Goal: Obtain resource: Download file/media

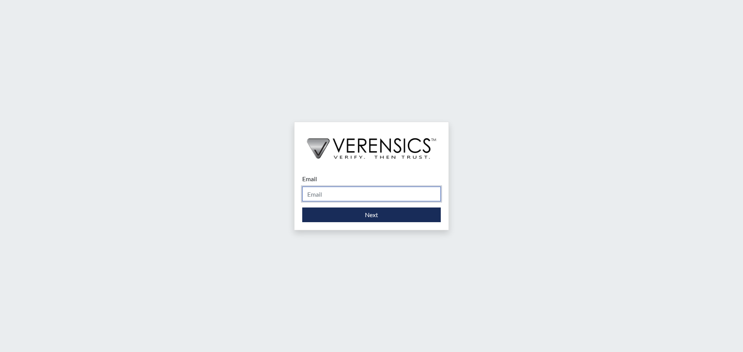
click at [344, 193] on input "Email" at bounding box center [371, 194] width 138 height 15
type input "[EMAIL_ADDRESS][DOMAIN_NAME]"
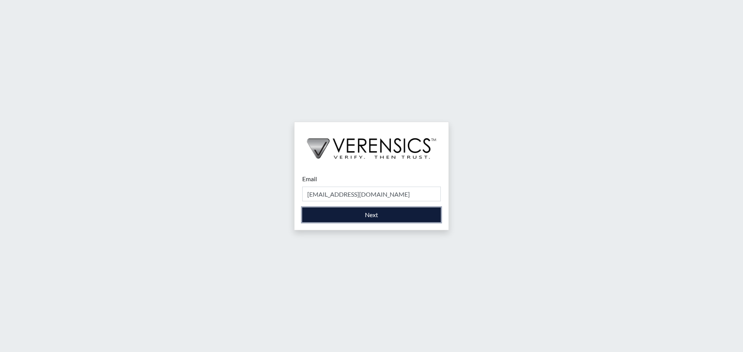
click at [361, 216] on button "Next" at bounding box center [371, 215] width 138 height 15
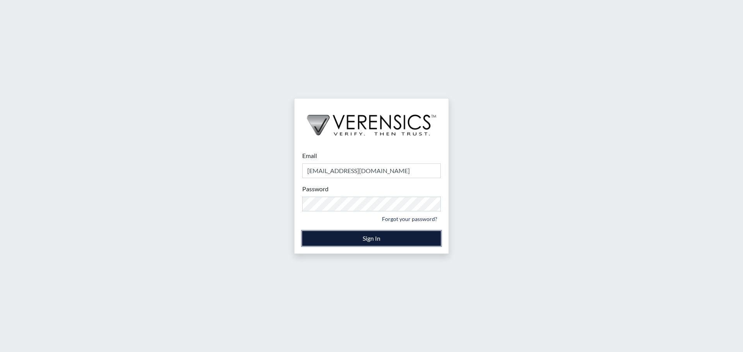
click at [378, 238] on button "Sign In" at bounding box center [371, 238] width 138 height 15
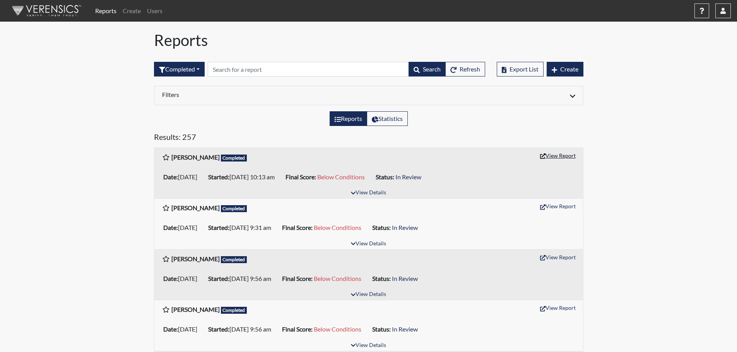
click at [554, 154] on button "View Report" at bounding box center [557, 156] width 43 height 12
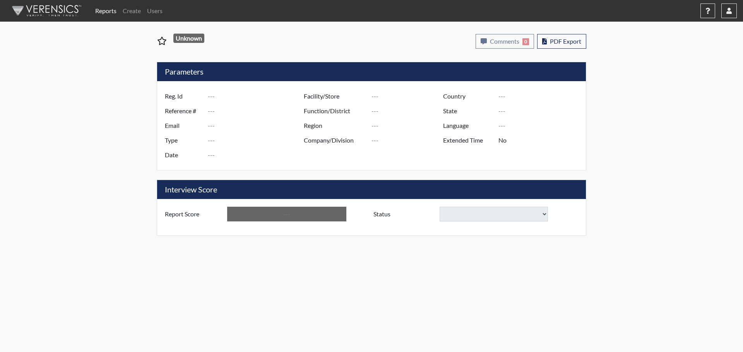
type input "Quinn Whitehead"
type input "51406"
type input "---"
type input "Corrections Pre-Employment"
type input "Sep 22, 2025"
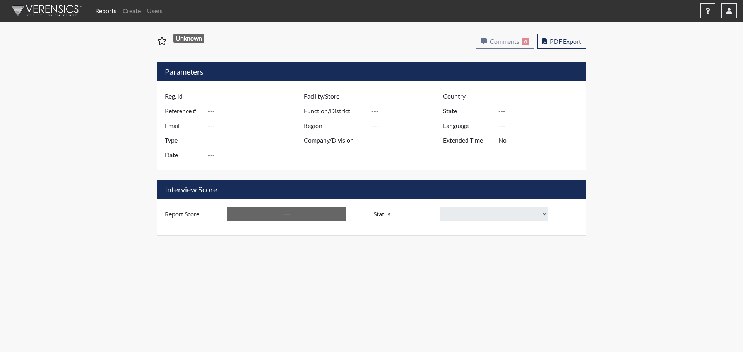
type input "[GEOGRAPHIC_DATA]"
type input "[US_STATE]"
type input "English"
type input "Yes"
type input "Below Conditions"
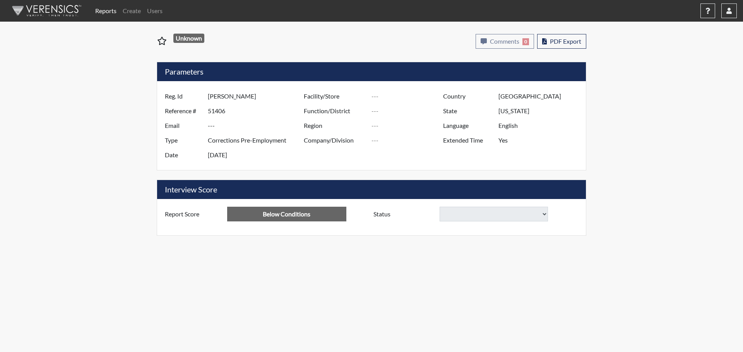
select select
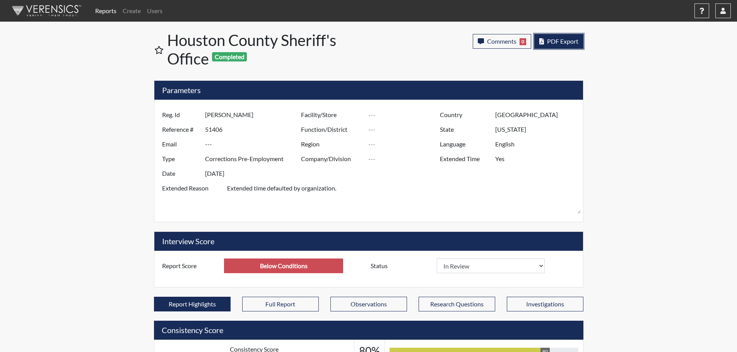
click at [560, 41] on span "PDF Export" at bounding box center [562, 41] width 31 height 7
select select
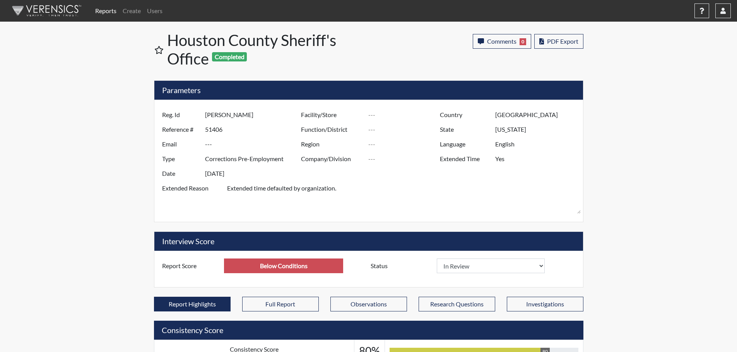
select select
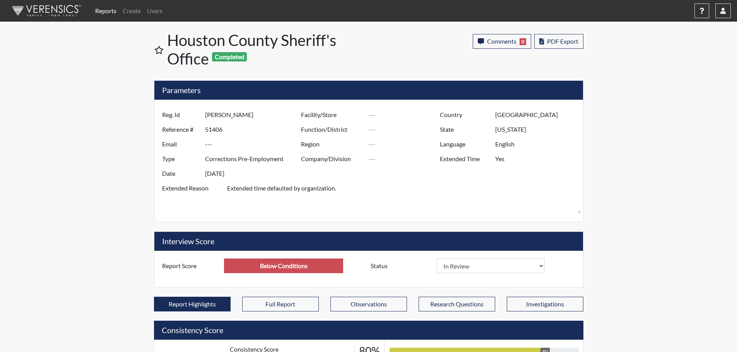
select select
